Goal: Task Accomplishment & Management: Use online tool/utility

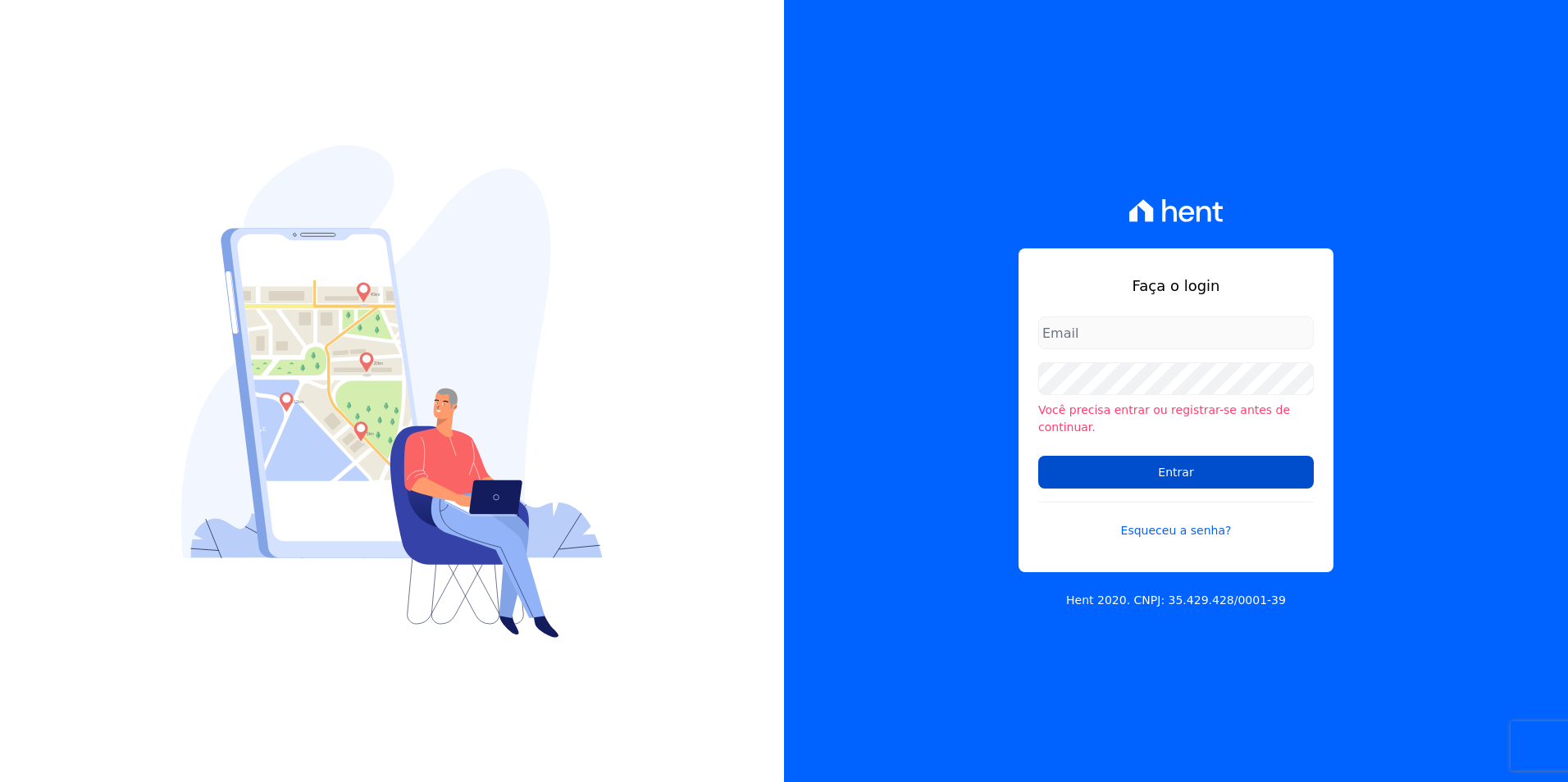
type input "michele.araujo@dc4.com.br"
click at [1247, 456] on input "Entrar" at bounding box center [1176, 472] width 275 height 33
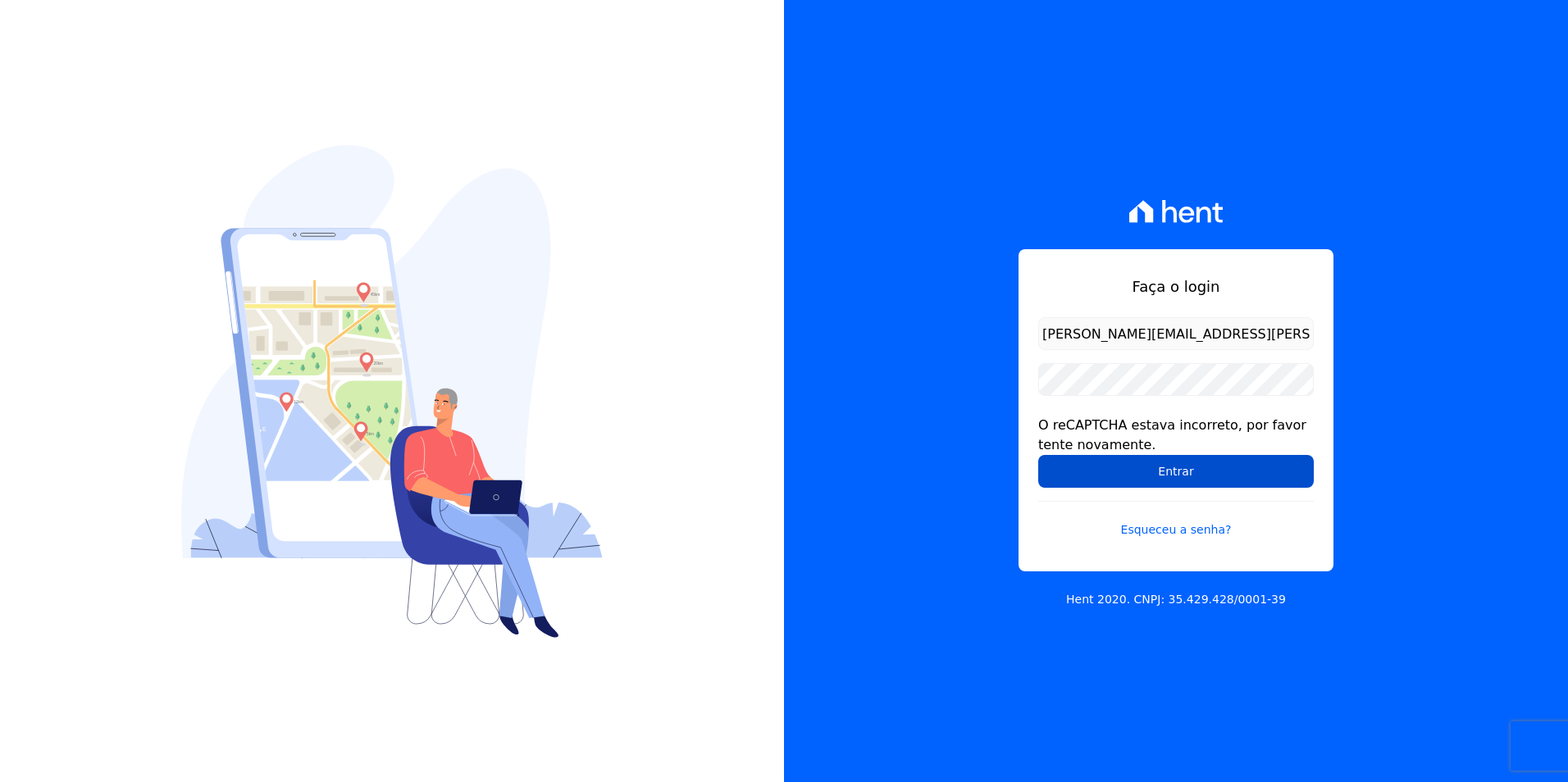
click at [1229, 460] on input "Entrar" at bounding box center [1176, 471] width 275 height 33
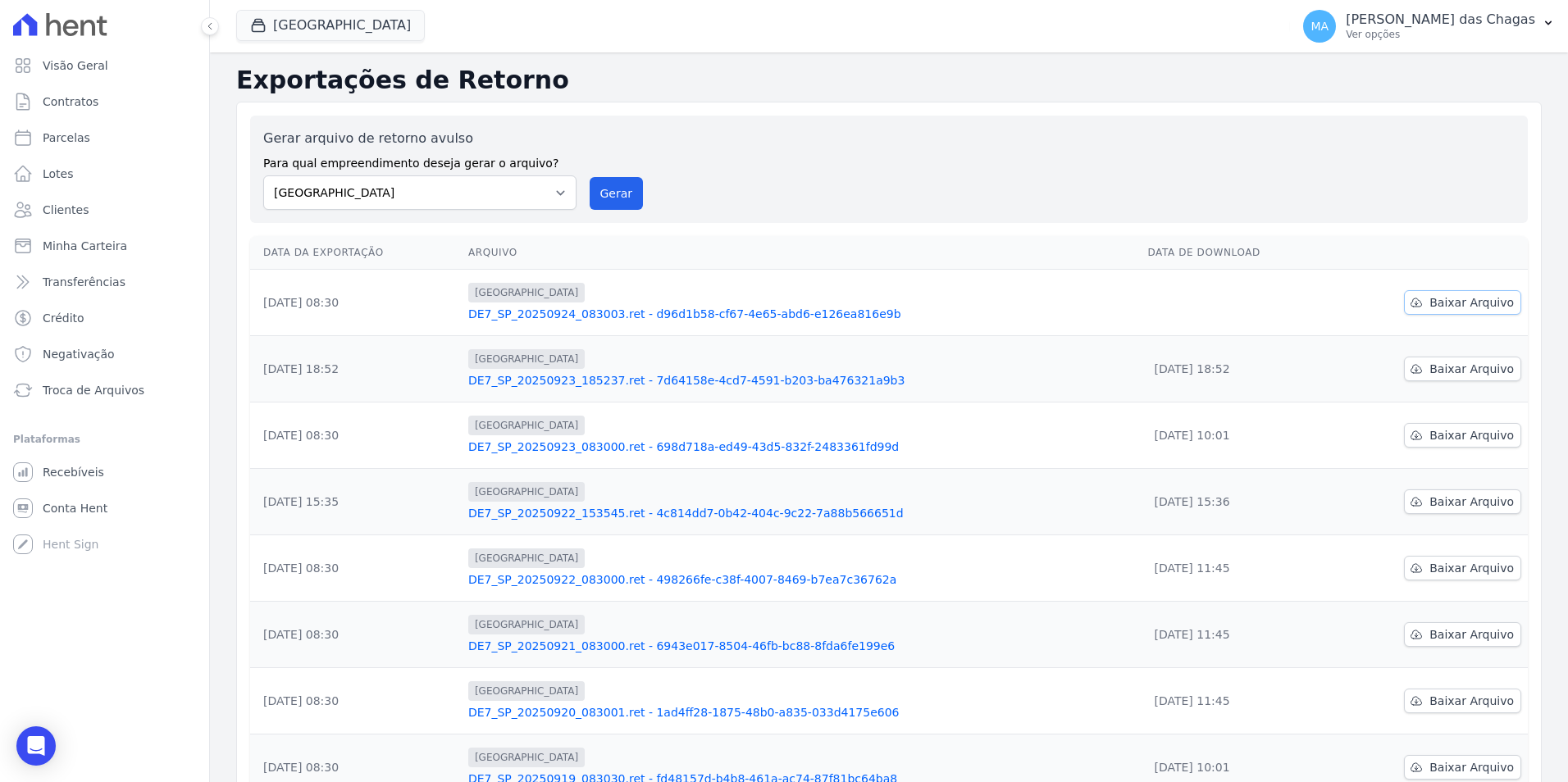
click at [1472, 308] on span "Baixar Arquivo" at bounding box center [1472, 302] width 85 height 16
click at [84, 274] on span "Transferências" at bounding box center [84, 281] width 83 height 16
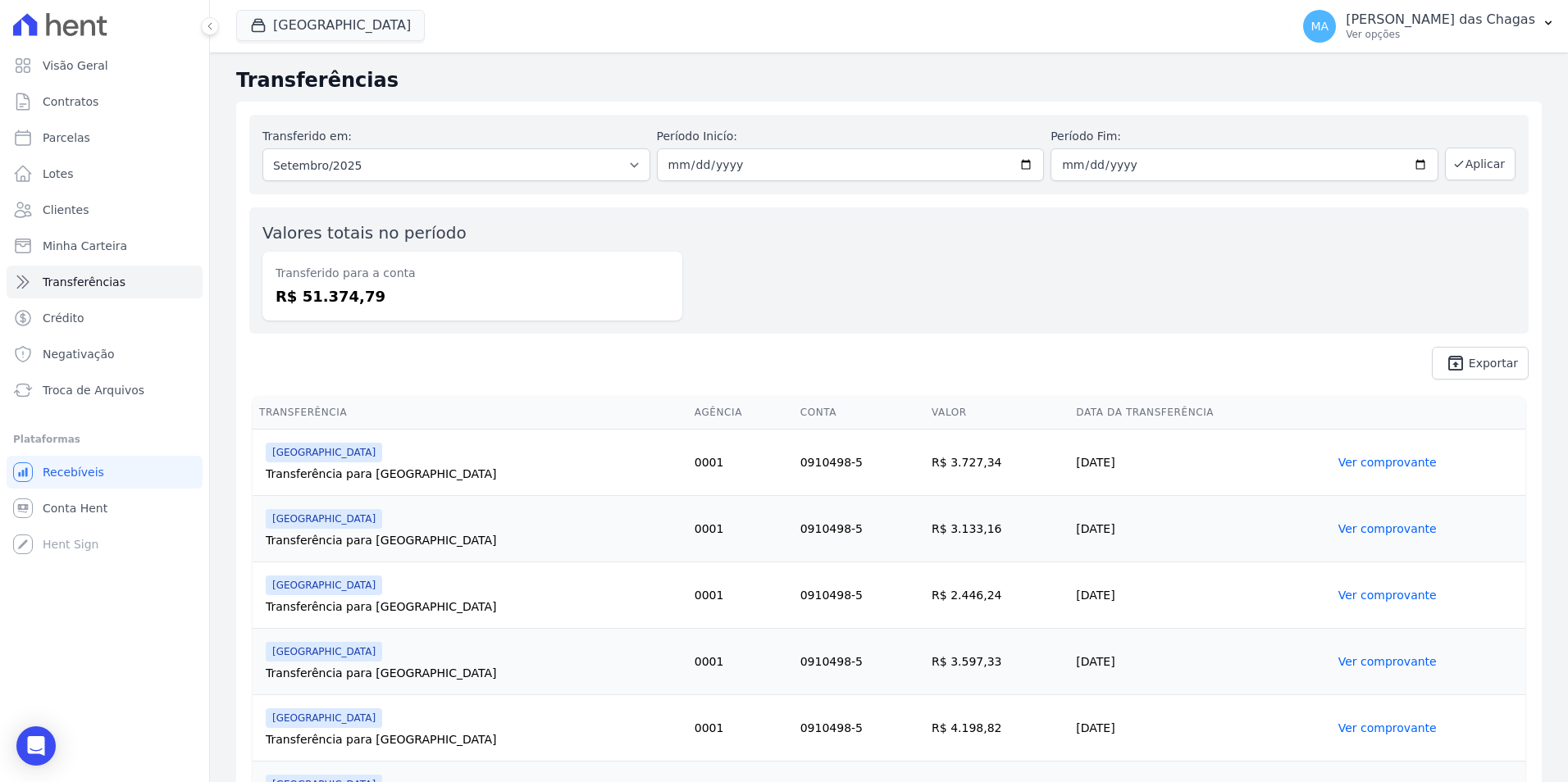
click at [1050, 258] on div "Valores totais no período Transferido para a conta R$ 51.374,79" at bounding box center [889, 271] width 1279 height 126
